Goal: Find specific page/section: Locate a particular part of the current website

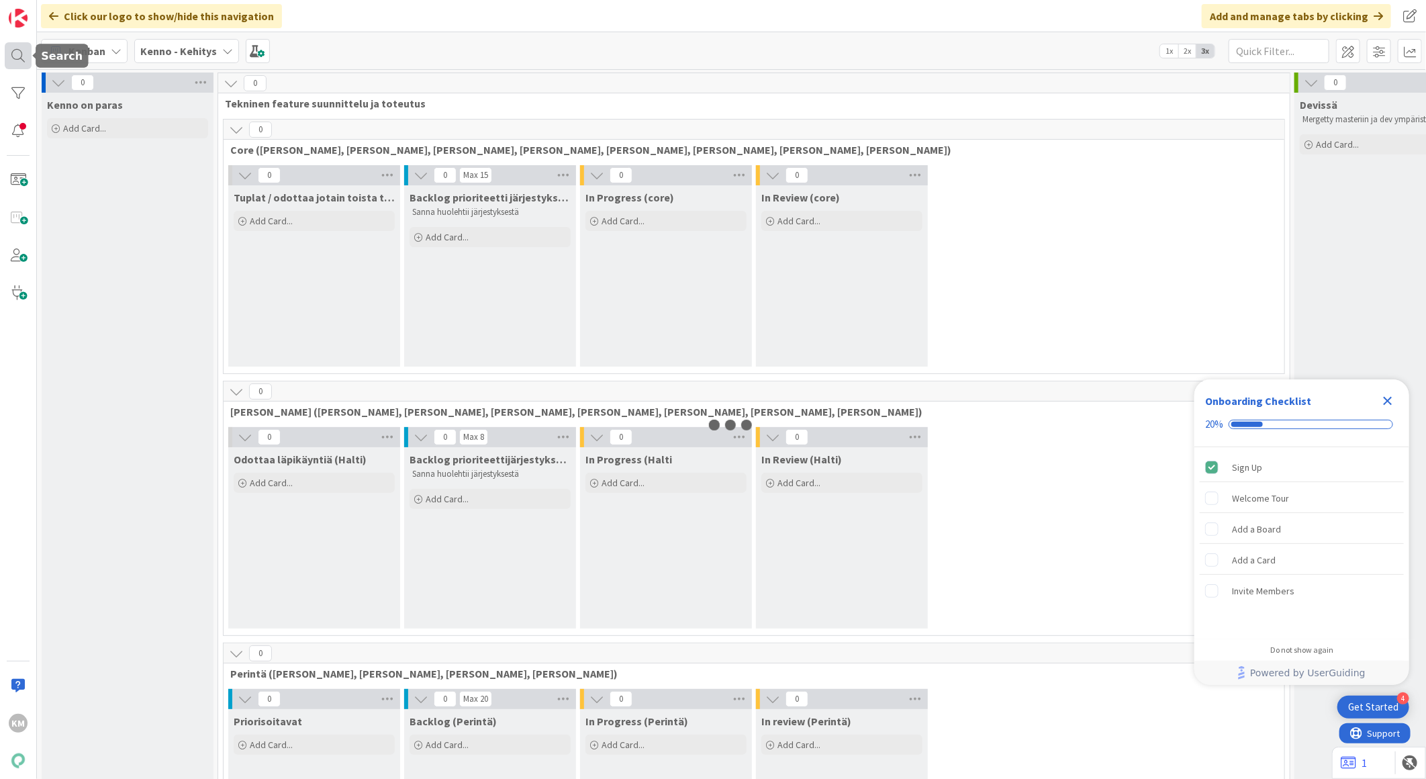
click at [15, 50] on div at bounding box center [18, 55] width 27 height 27
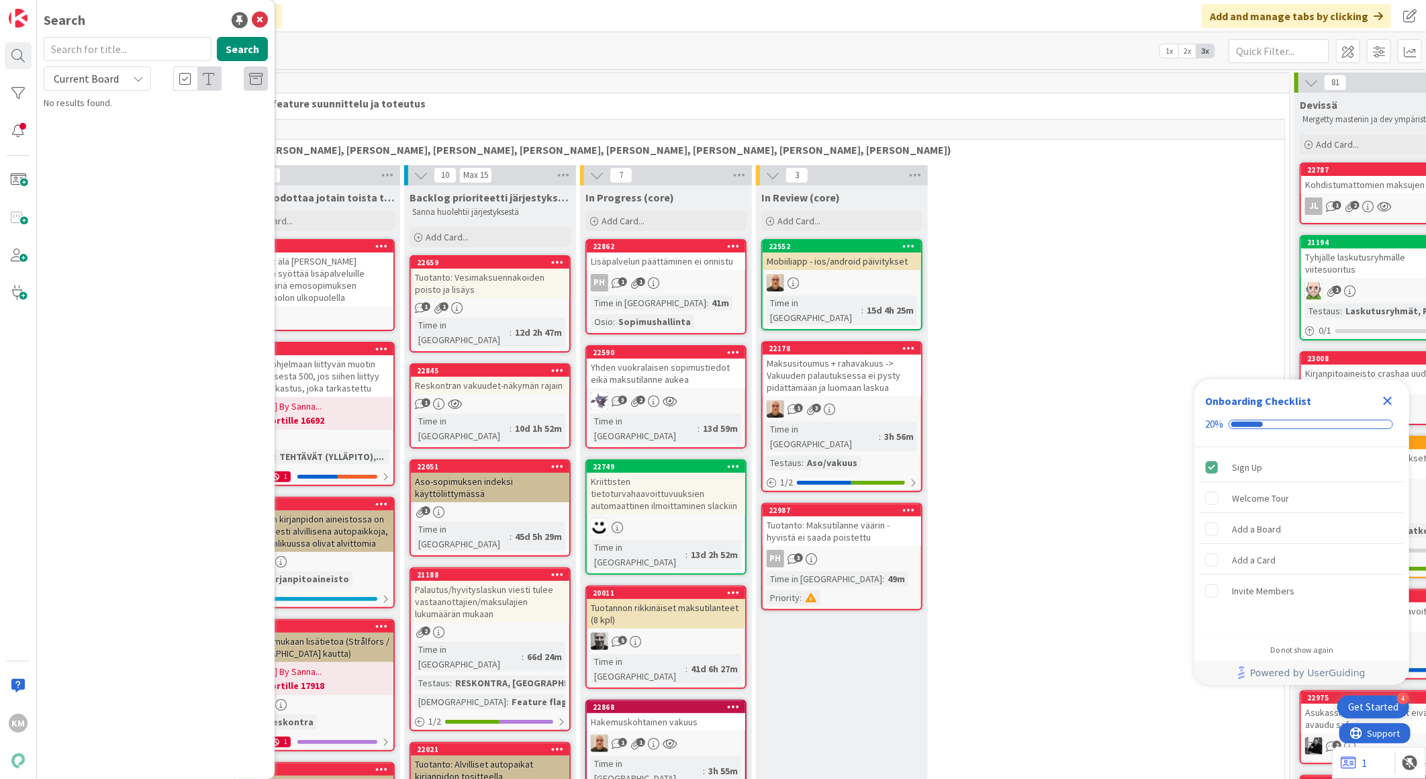
click at [126, 49] on input "text" at bounding box center [128, 49] width 168 height 24
type input "22963"
click at [138, 73] on icon at bounding box center [138, 78] width 11 height 11
click at [109, 144] on link "All Boards" at bounding box center [120, 134] width 153 height 24
click at [207, 121] on span "Asumisoikeusasunnosta ei saa tehtyä tarjouskierrosta Pilotissa" at bounding box center [153, 125] width 183 height 26
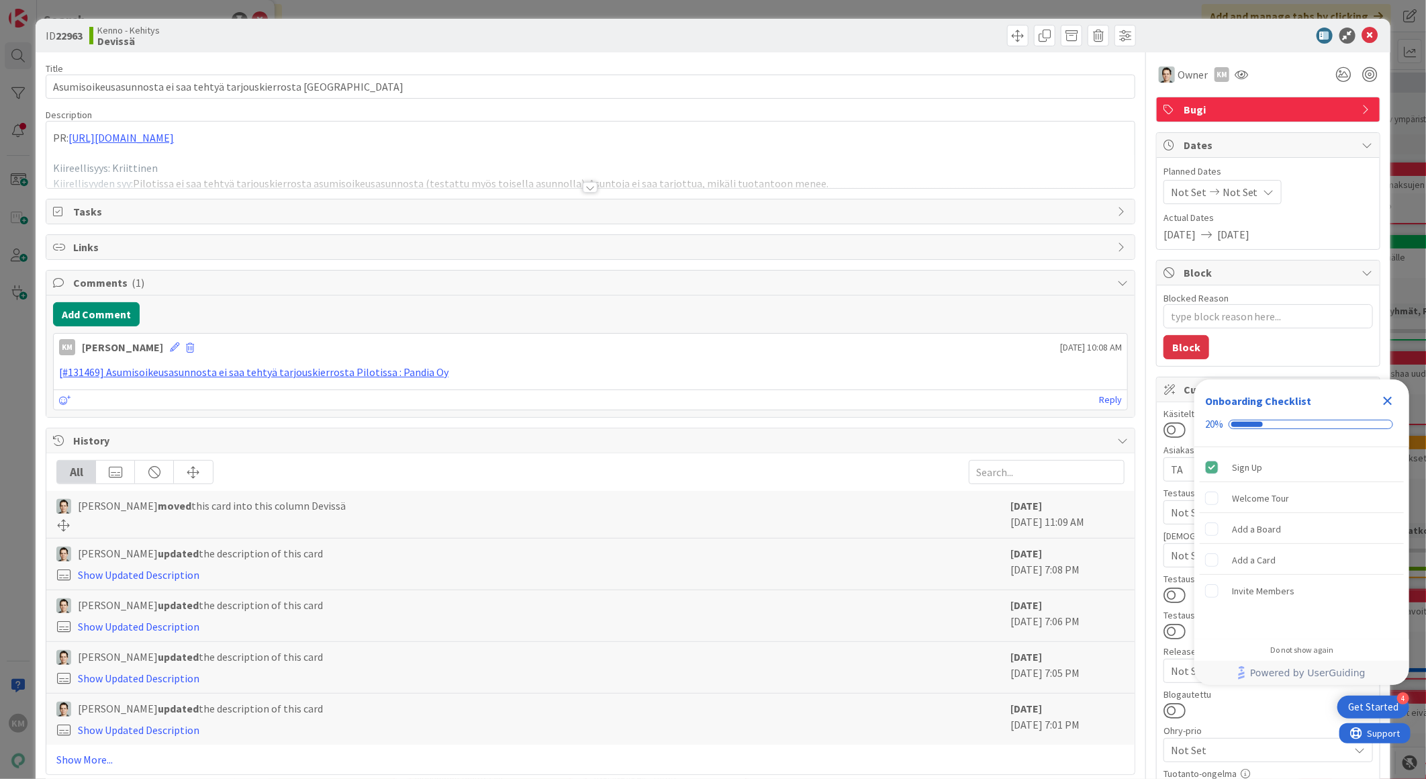
type textarea "x"
click at [1391, 399] on icon "Close Checklist" at bounding box center [1388, 401] width 9 height 9
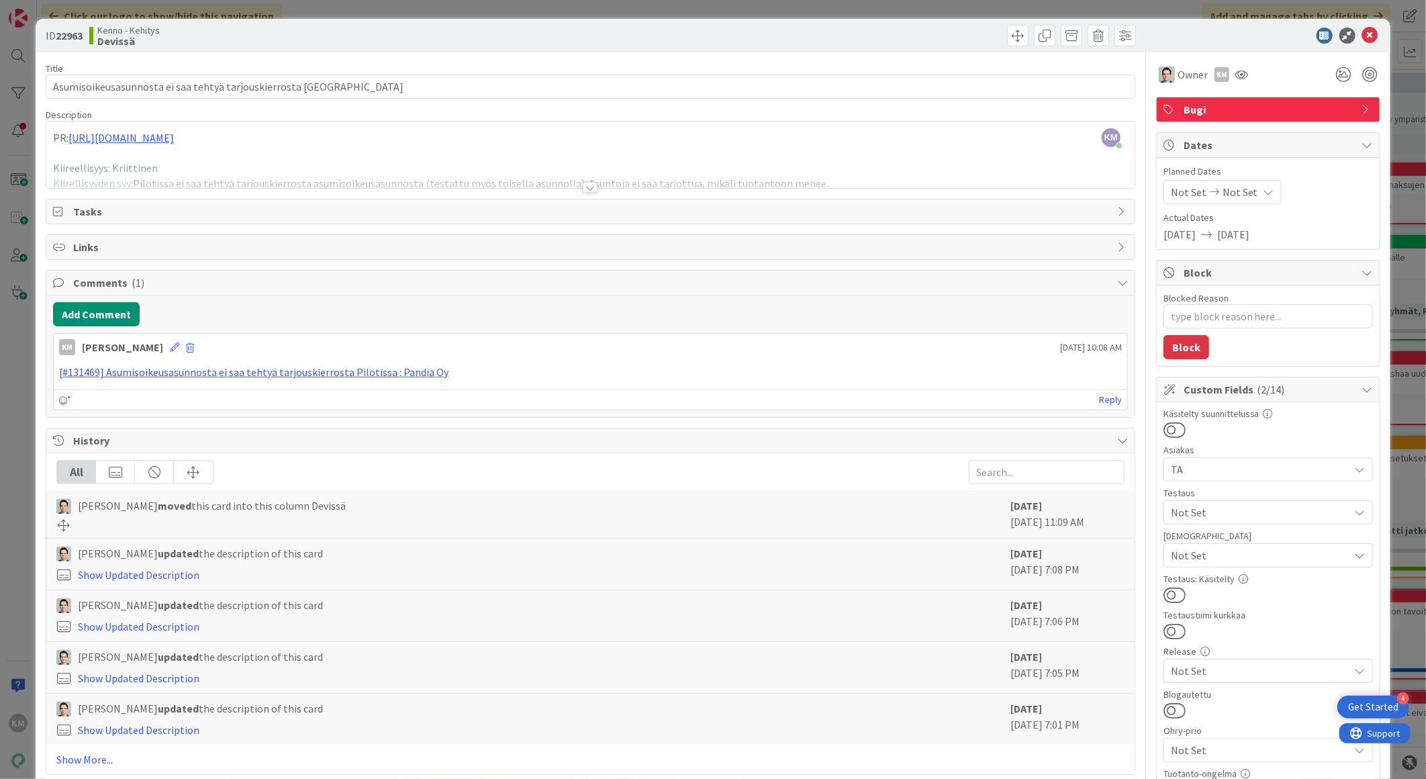
click at [586, 189] on div at bounding box center [590, 187] width 15 height 11
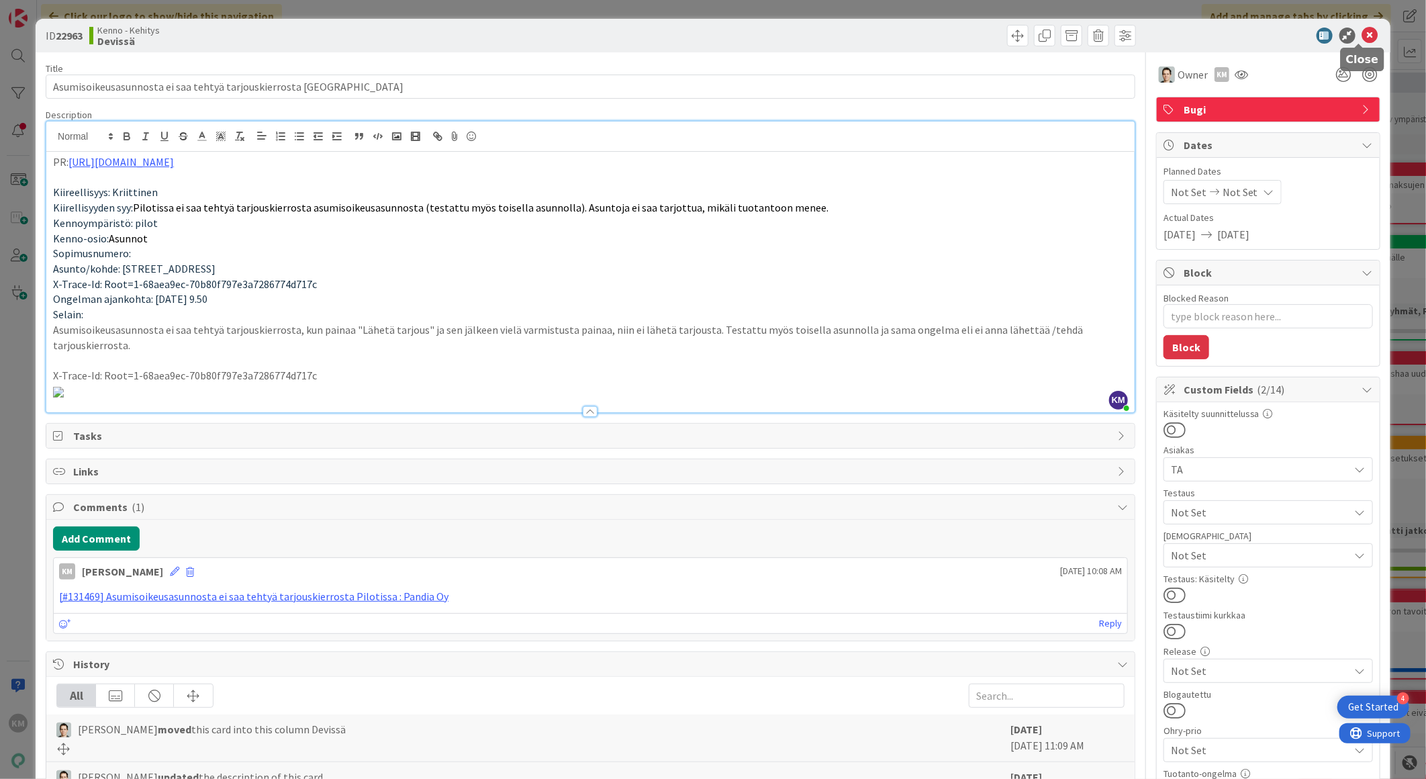
click at [1362, 40] on icon at bounding box center [1370, 36] width 16 height 16
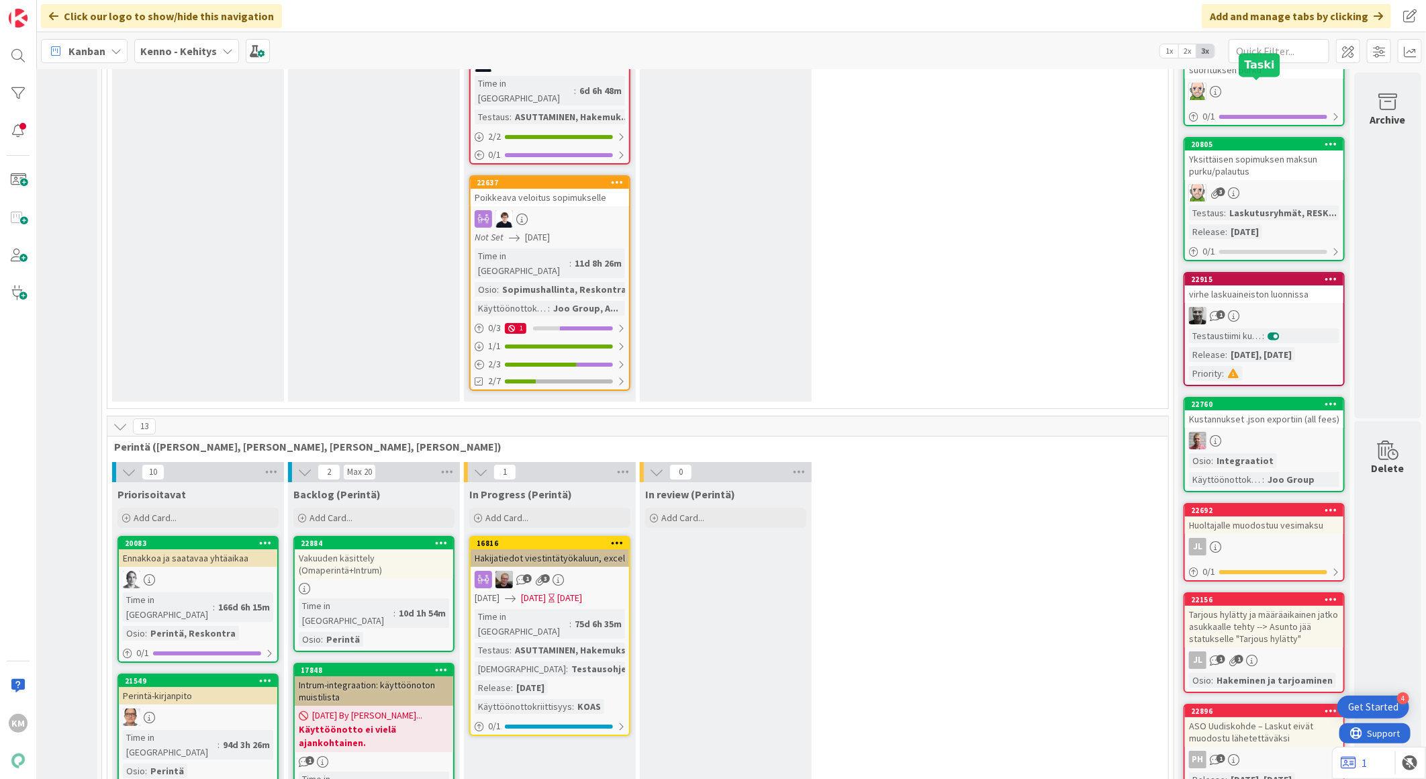
scroll to position [3058, 126]
